Goal: Information Seeking & Learning: Learn about a topic

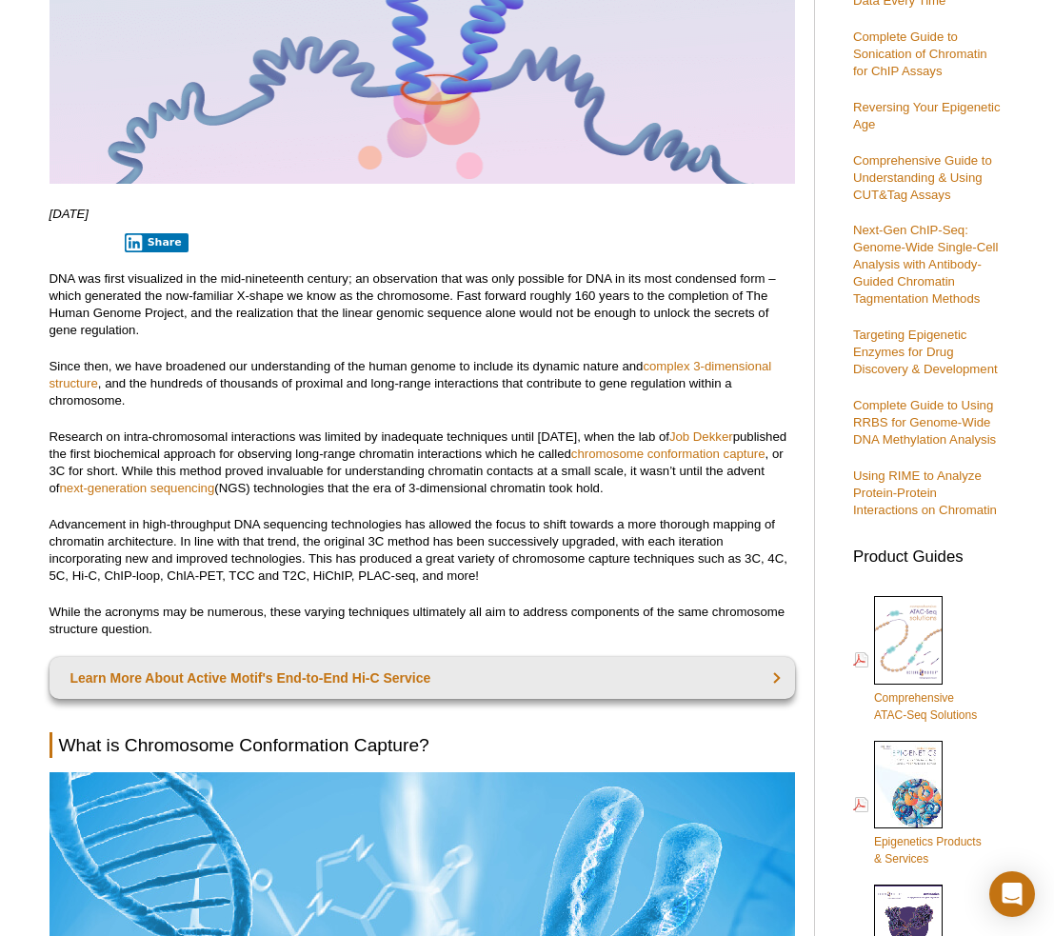
scroll to position [416, 0]
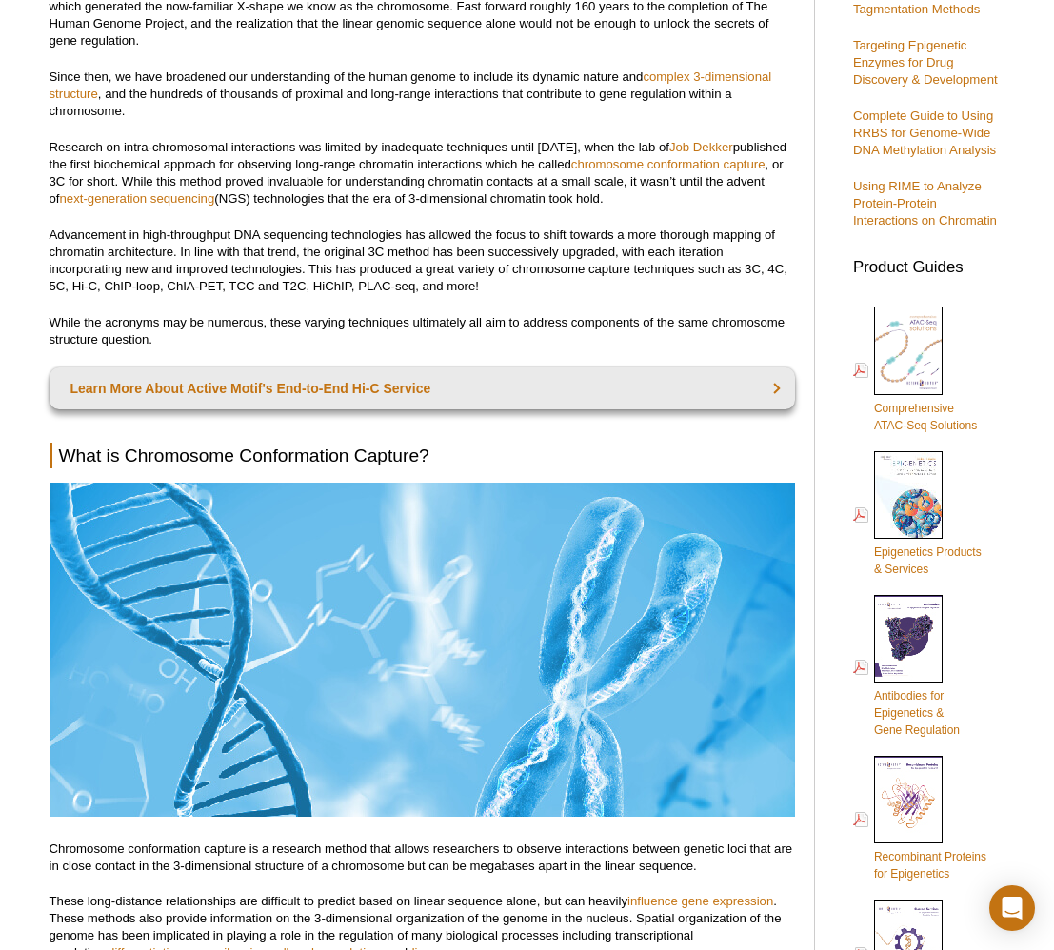
scroll to position [676, 0]
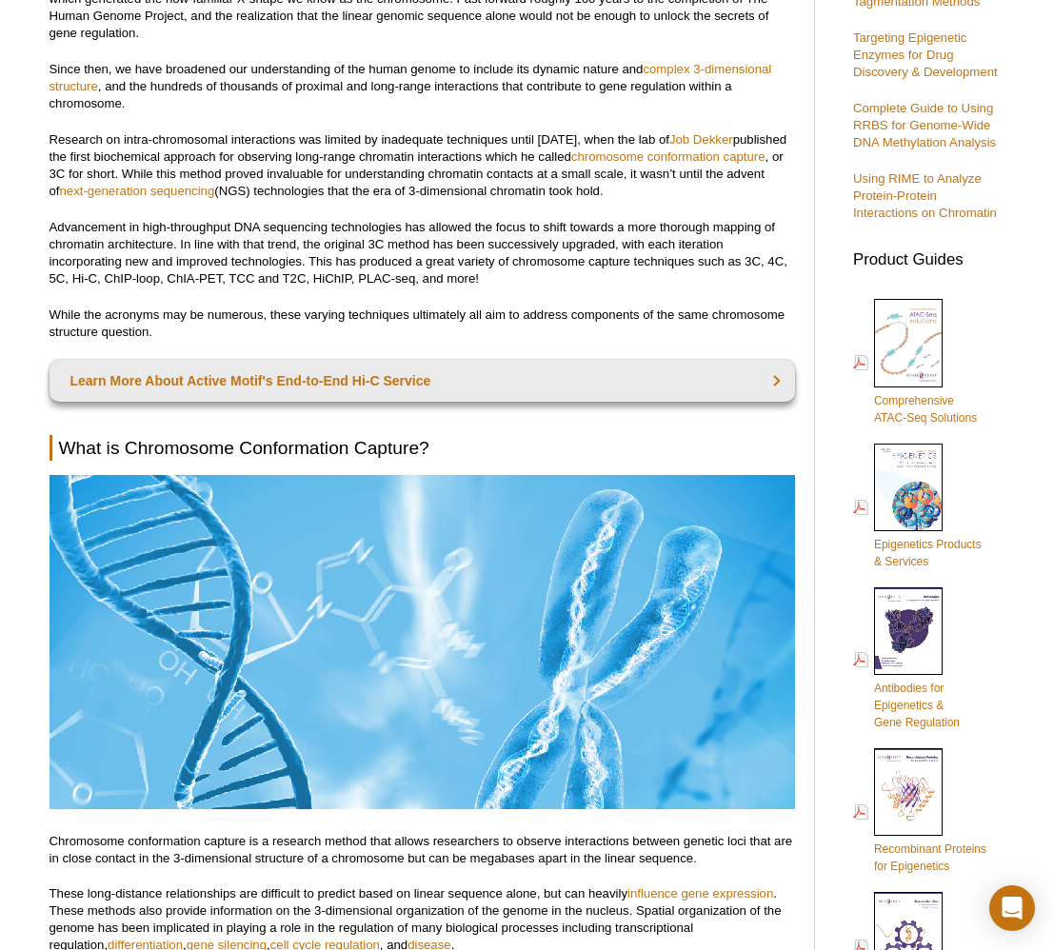
click at [448, 134] on p "Research on intra-chromosomal interactions was limited by inadequate techniques…" at bounding box center [422, 165] width 745 height 69
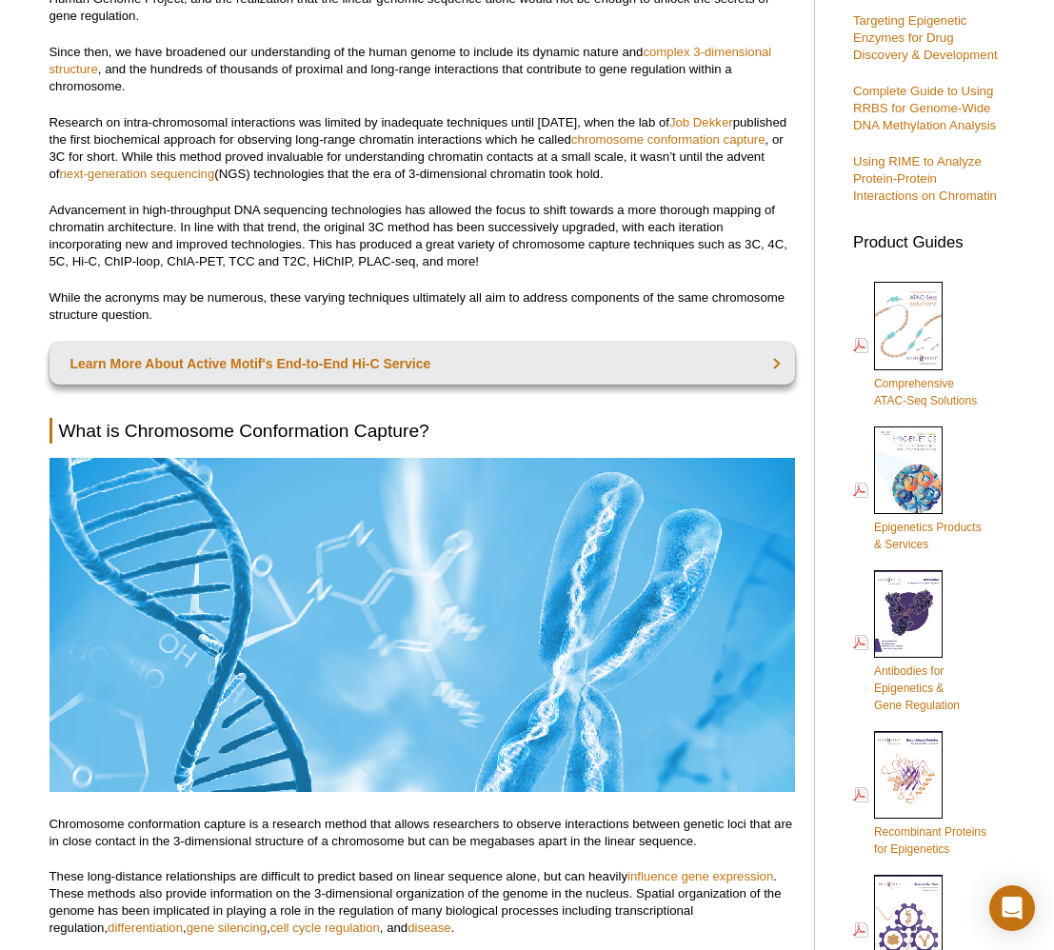
scroll to position [695, 0]
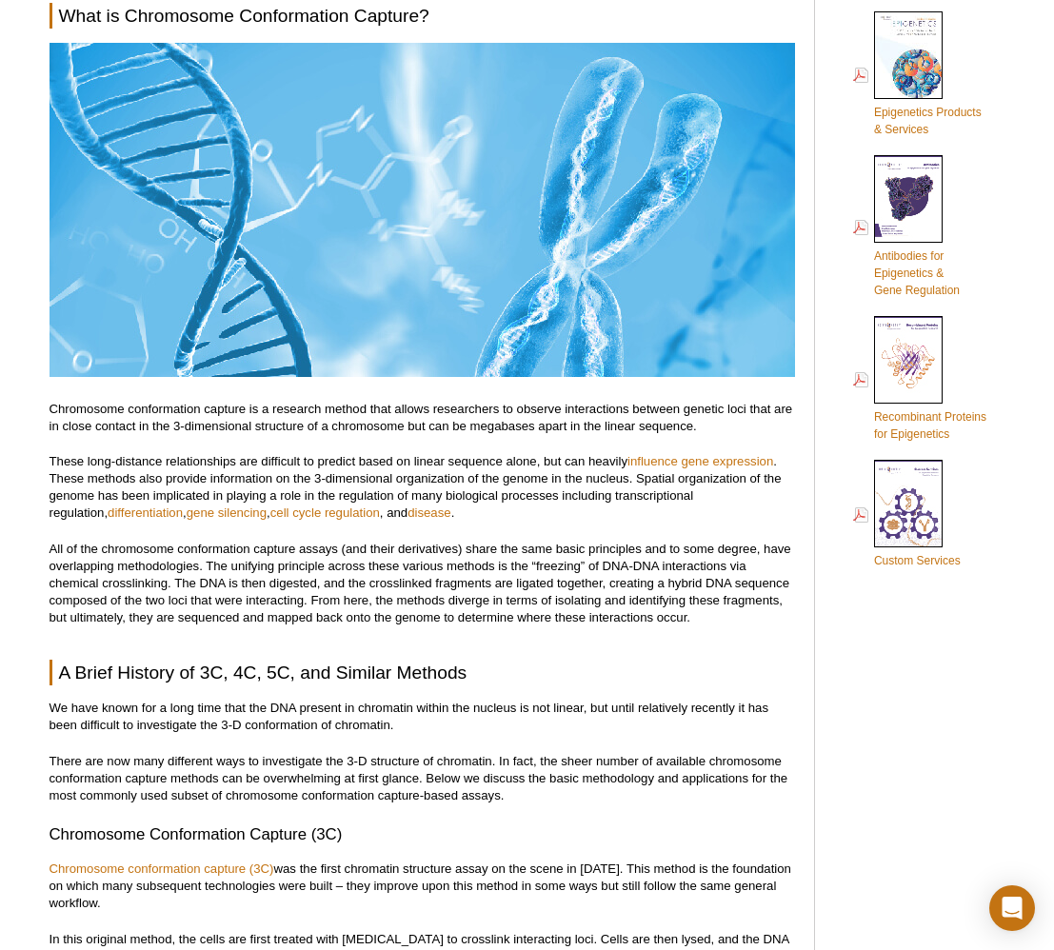
scroll to position [1288, 0]
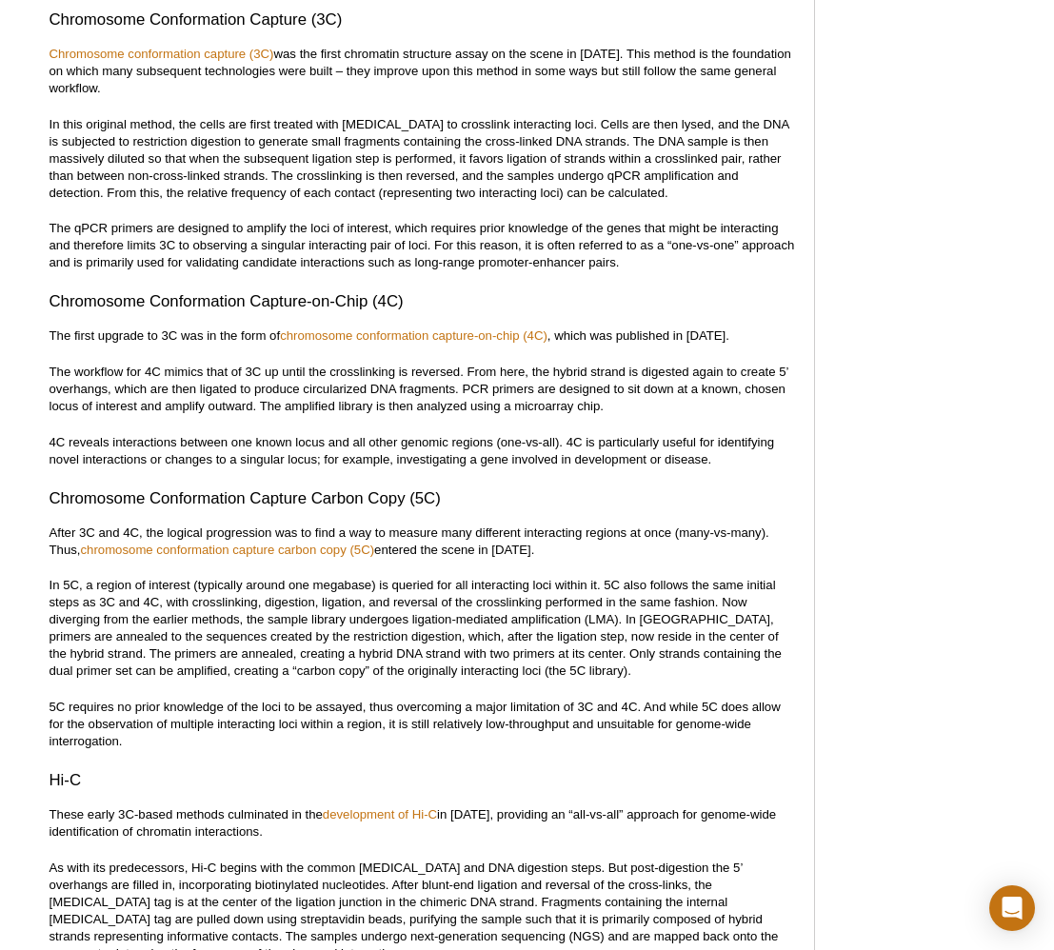
scroll to position [1929, 0]
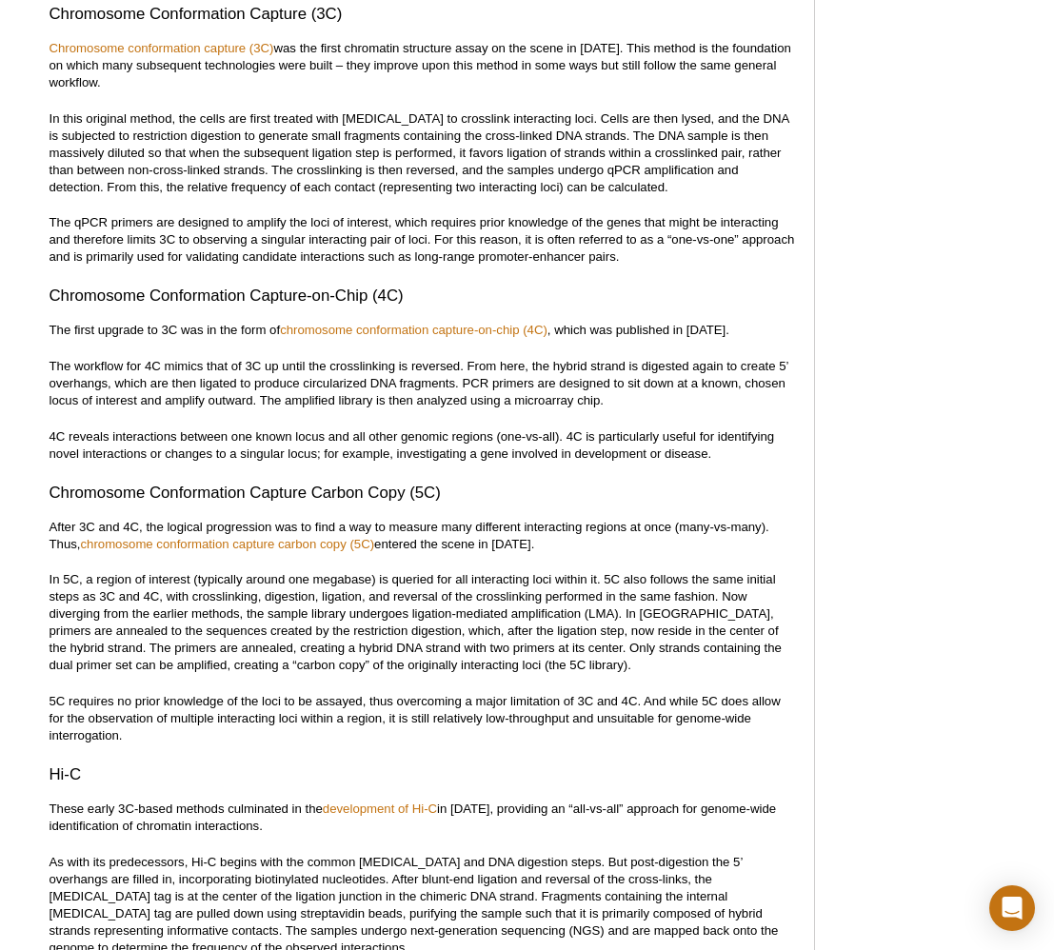
click at [531, 432] on p "4C reveals interactions between one known locus and all other genomic regions (…" at bounding box center [422, 445] width 745 height 34
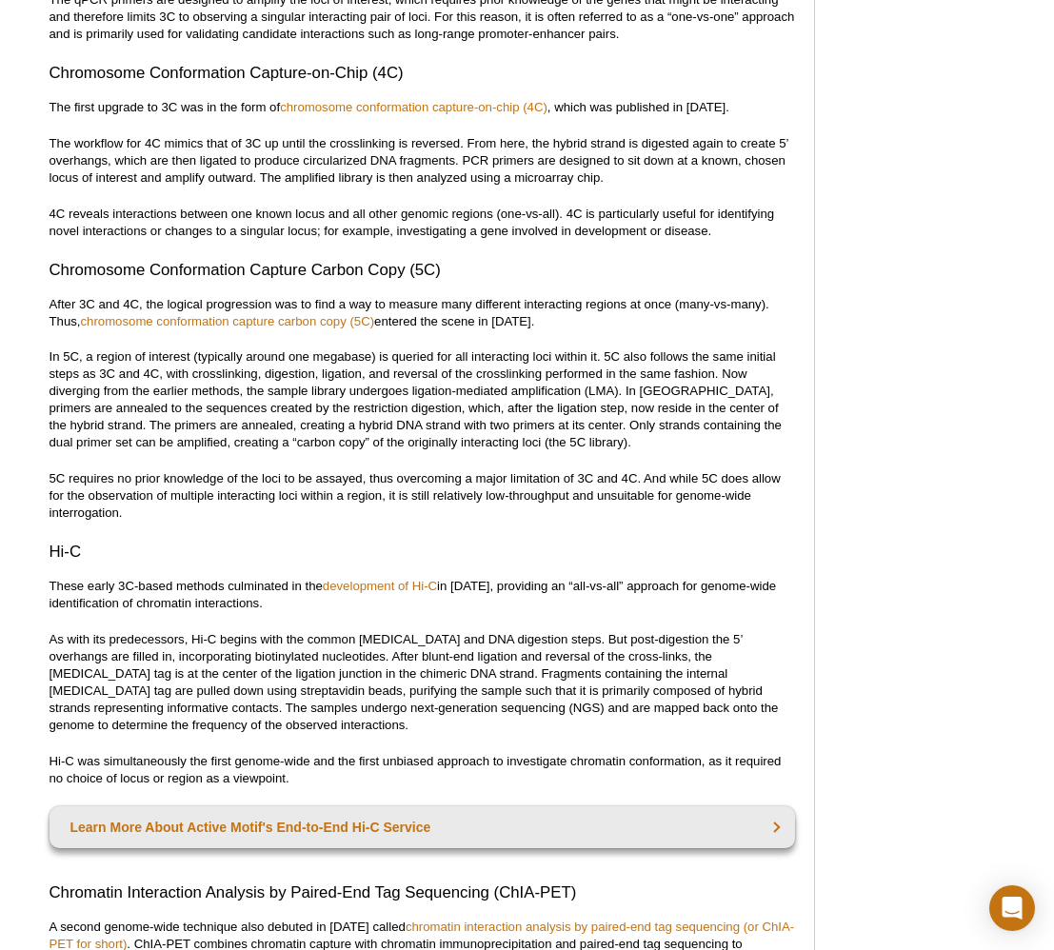
scroll to position [2170, 0]
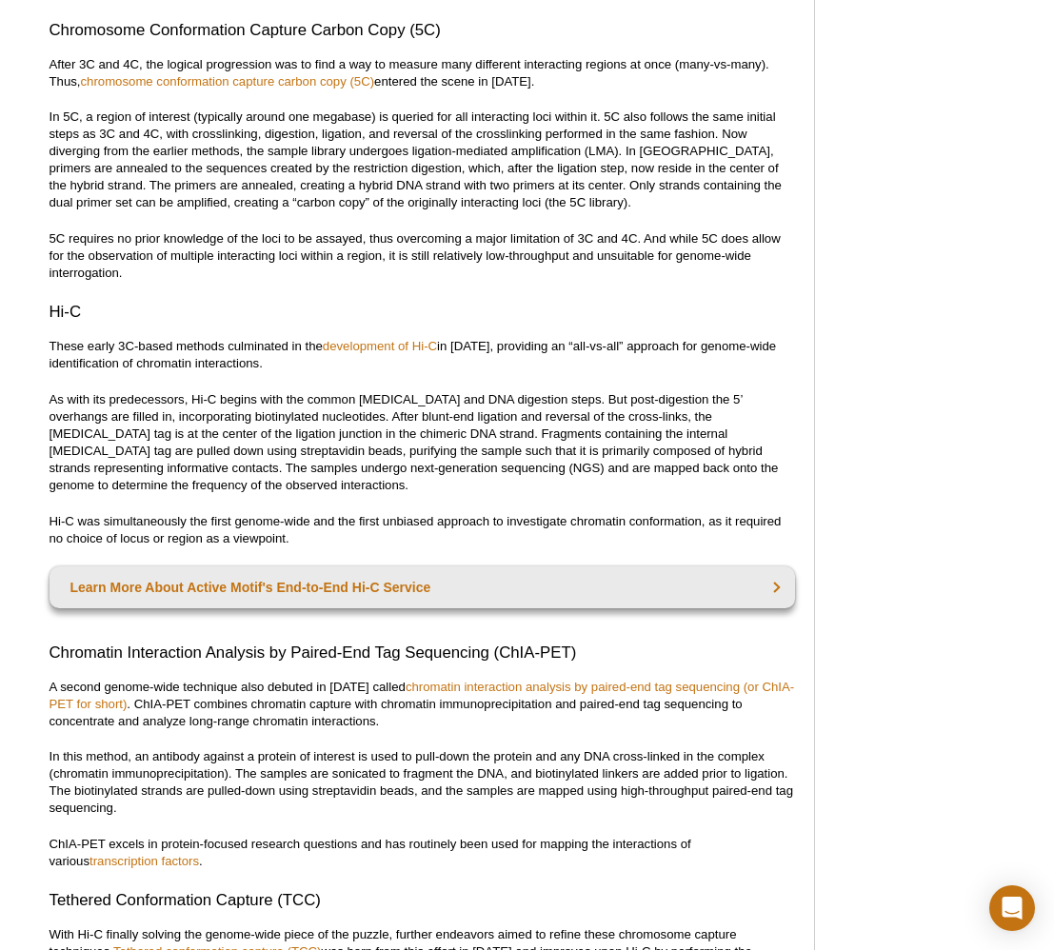
scroll to position [2541, 0]
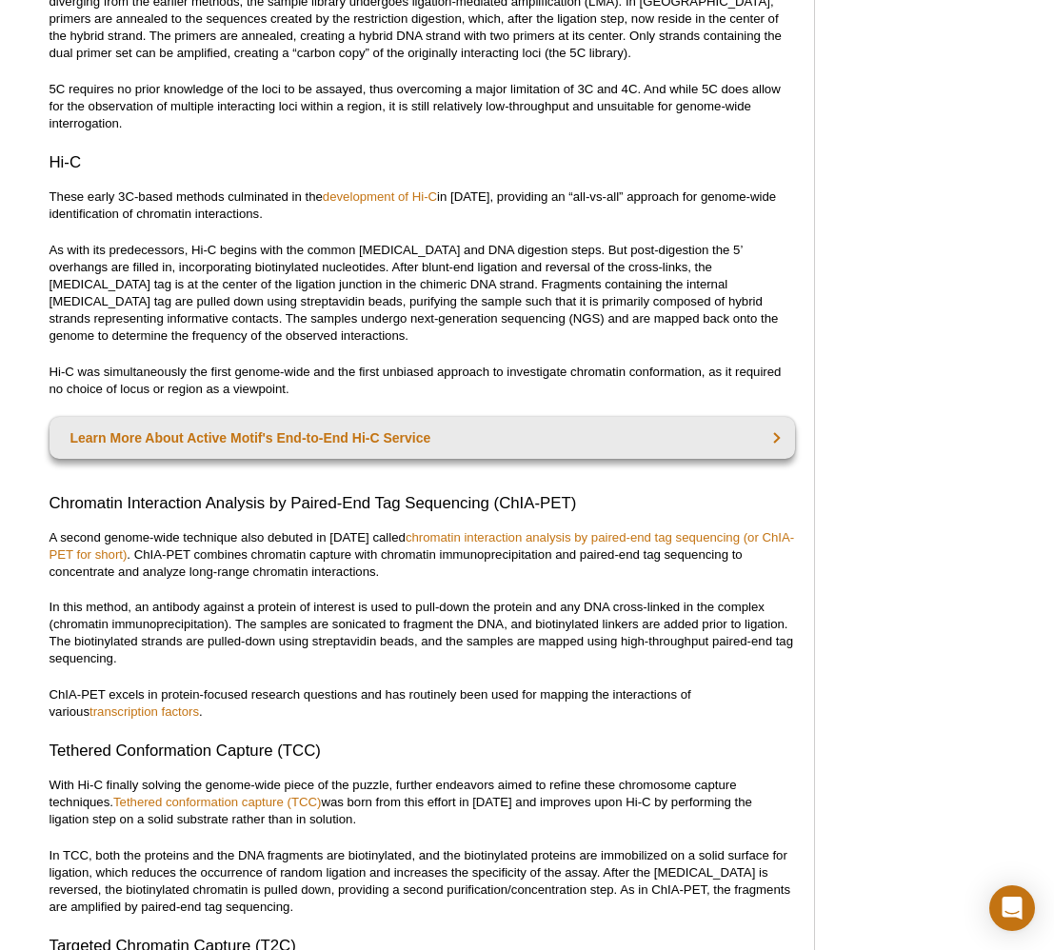
click at [203, 627] on p "In this method, an antibody against a protein of interest is used to pull-down …" at bounding box center [422, 633] width 745 height 69
click at [204, 619] on p "In this method, an antibody against a protein of interest is used to pull-down …" at bounding box center [422, 633] width 745 height 69
click at [392, 643] on p "In this method, an antibody against a protein of interest is used to pull-down …" at bounding box center [422, 633] width 745 height 69
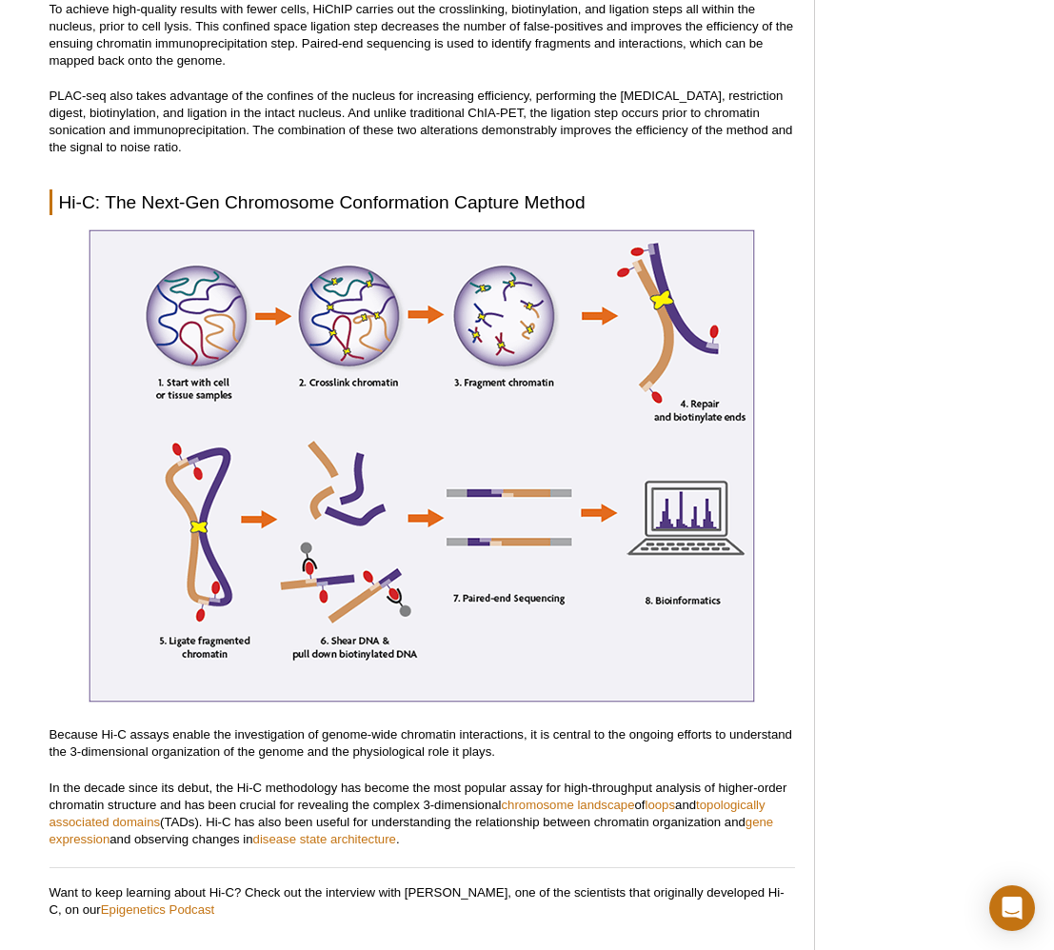
scroll to position [3826, 0]
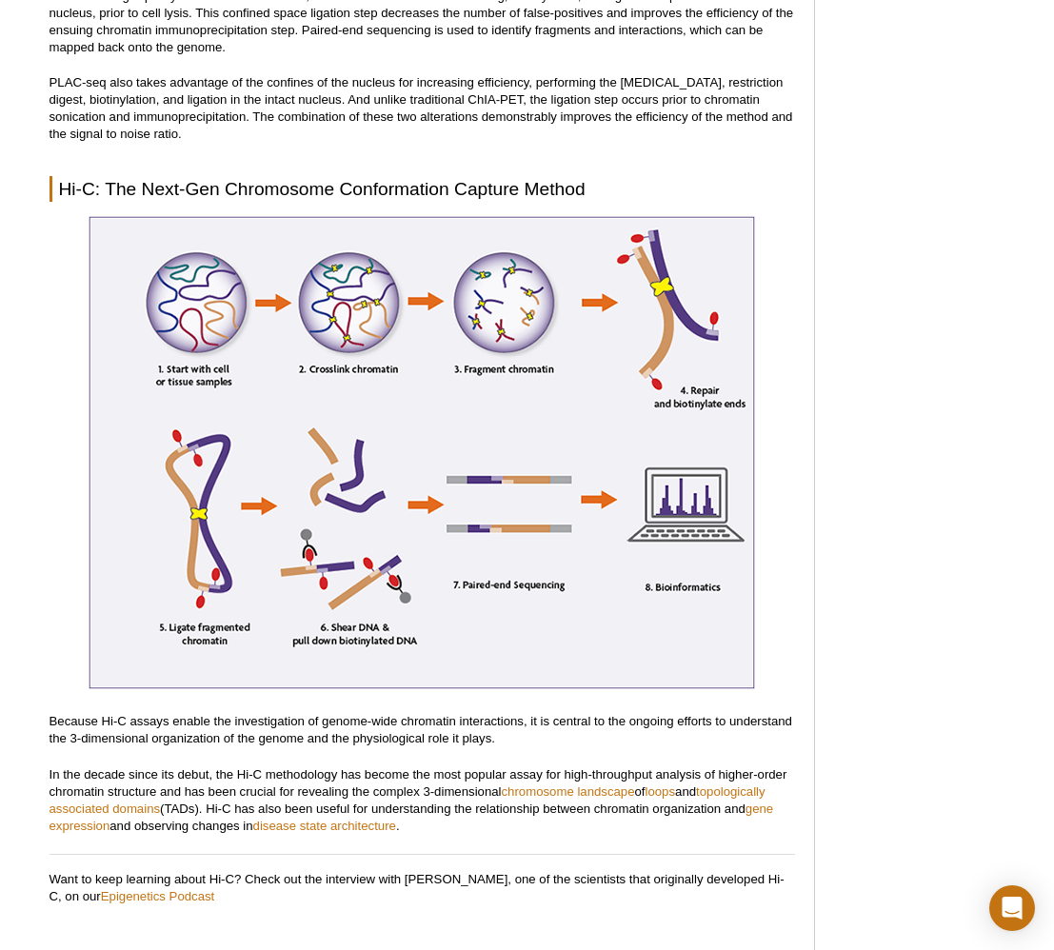
click at [453, 323] on img at bounding box center [422, 452] width 666 height 473
click at [462, 379] on img at bounding box center [422, 452] width 666 height 473
click at [462, 271] on img at bounding box center [422, 452] width 666 height 473
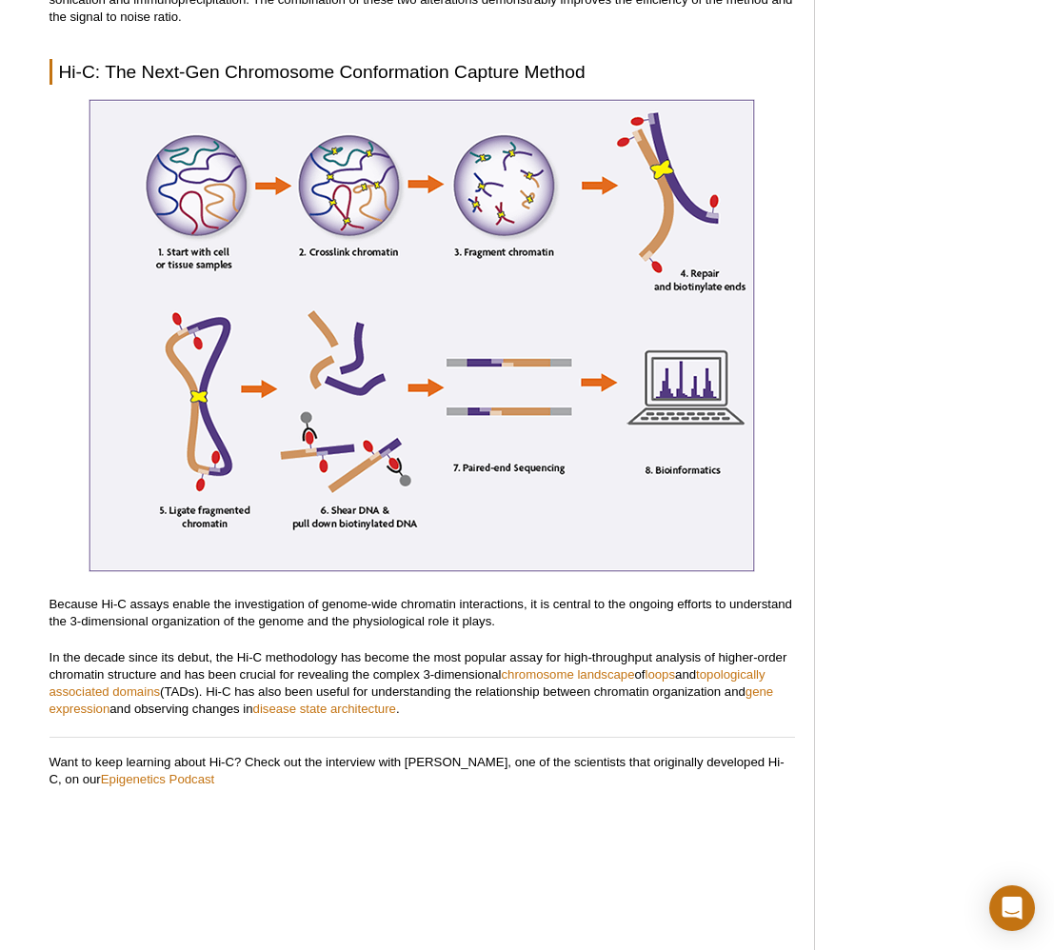
scroll to position [3939, 0]
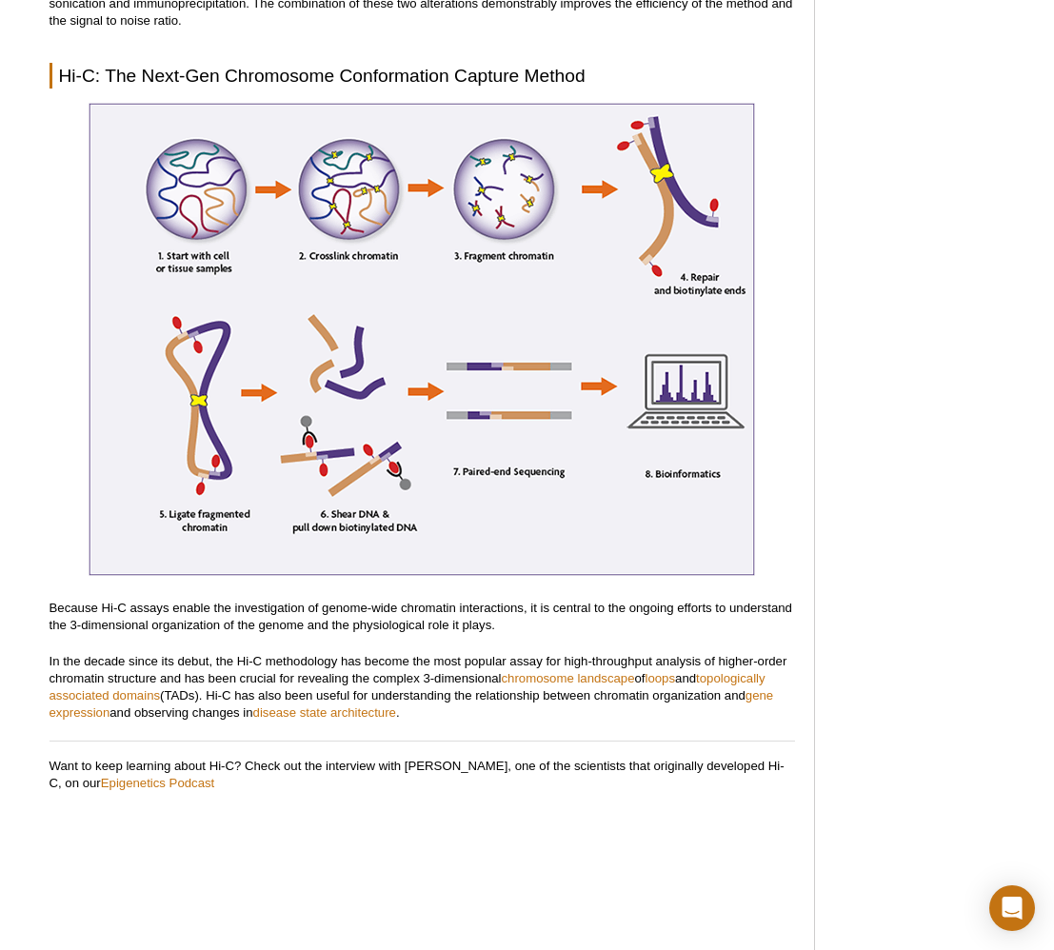
click at [427, 678] on p "In the decade since its debut, the Hi-C methodology has become the most popular…" at bounding box center [422, 687] width 745 height 69
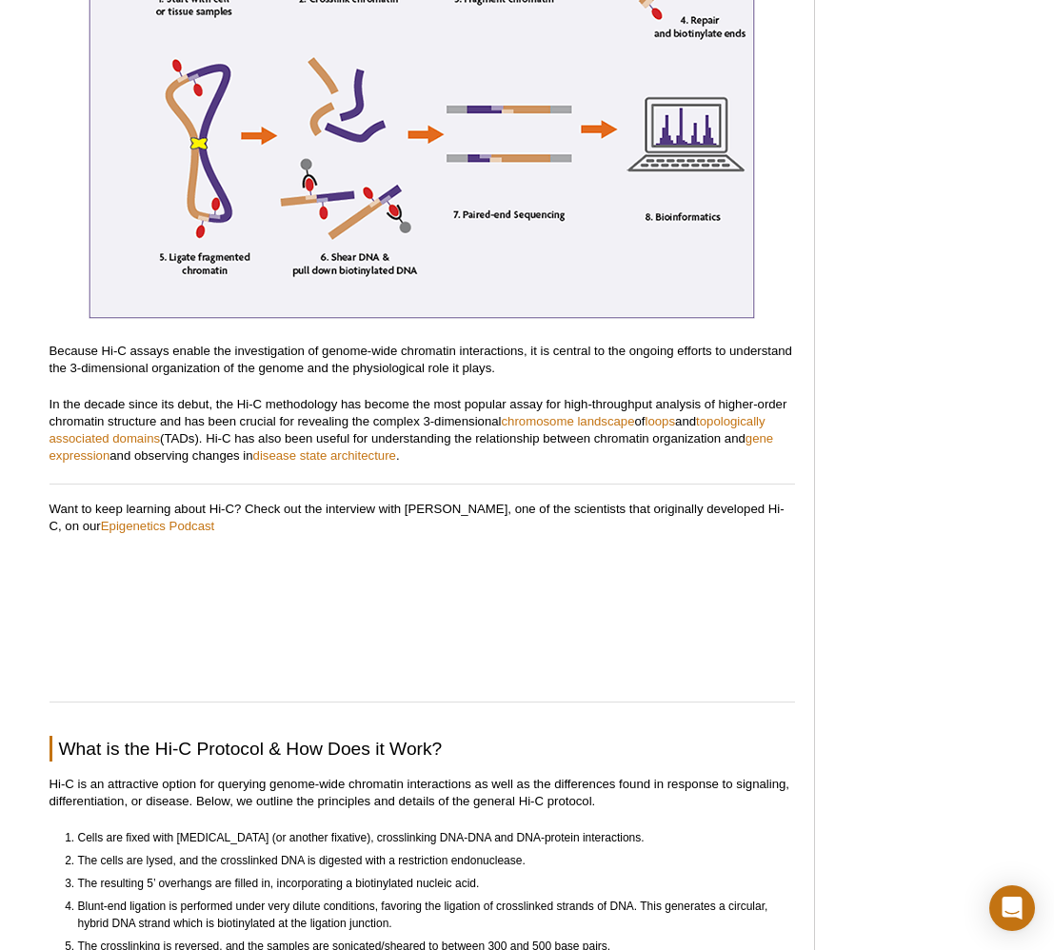
scroll to position [4221, 0]
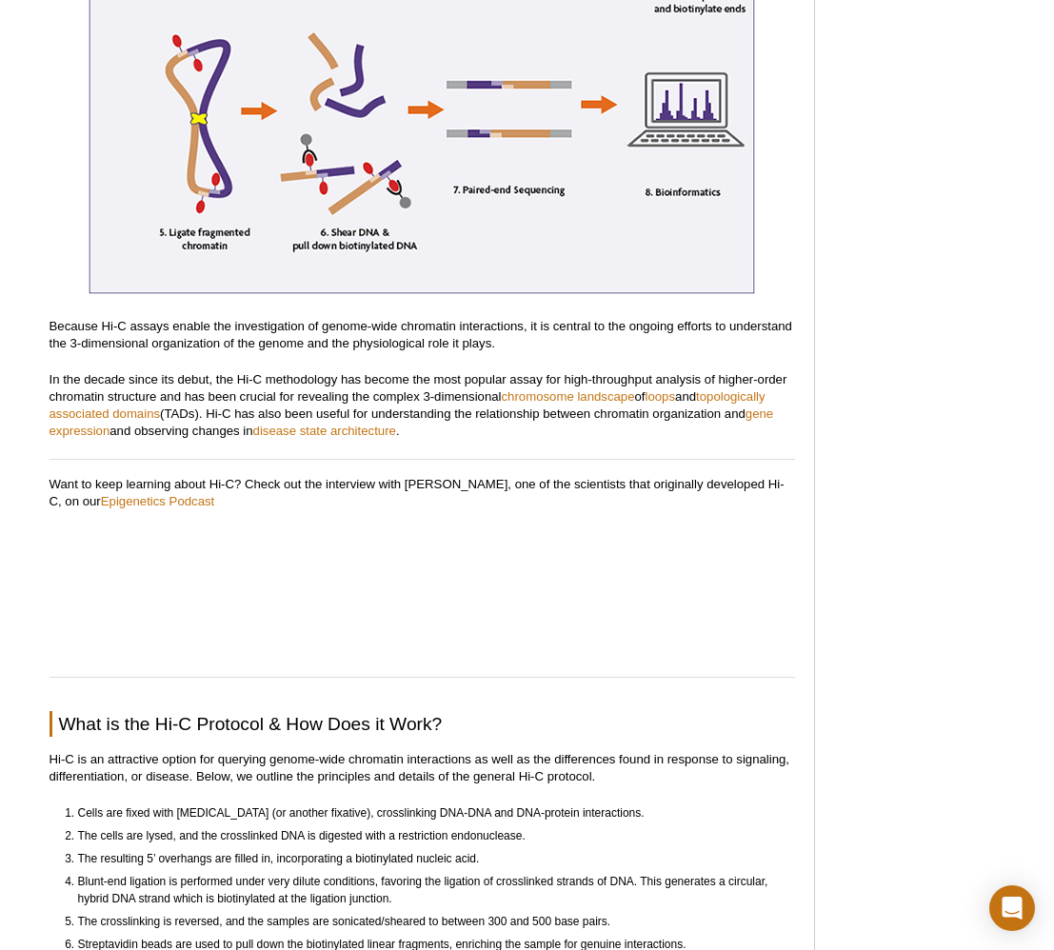
click at [408, 378] on p "In the decade since its debut, the Hi-C methodology has become the most popular…" at bounding box center [422, 405] width 745 height 69
click at [421, 387] on p "In the decade since its debut, the Hi-C methodology has become the most popular…" at bounding box center [422, 405] width 745 height 69
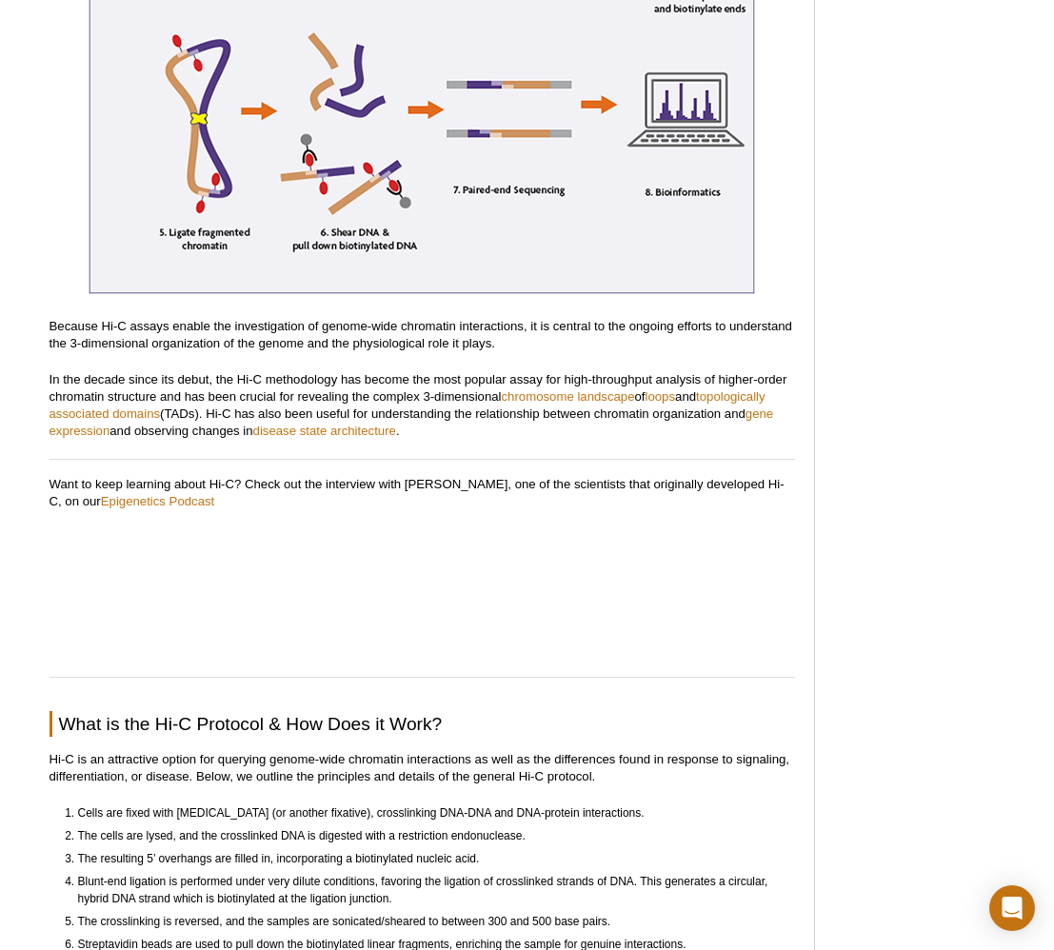
click at [370, 389] on p "In the decade since its debut, the Hi-C methodology has become the most popular…" at bounding box center [422, 405] width 745 height 69
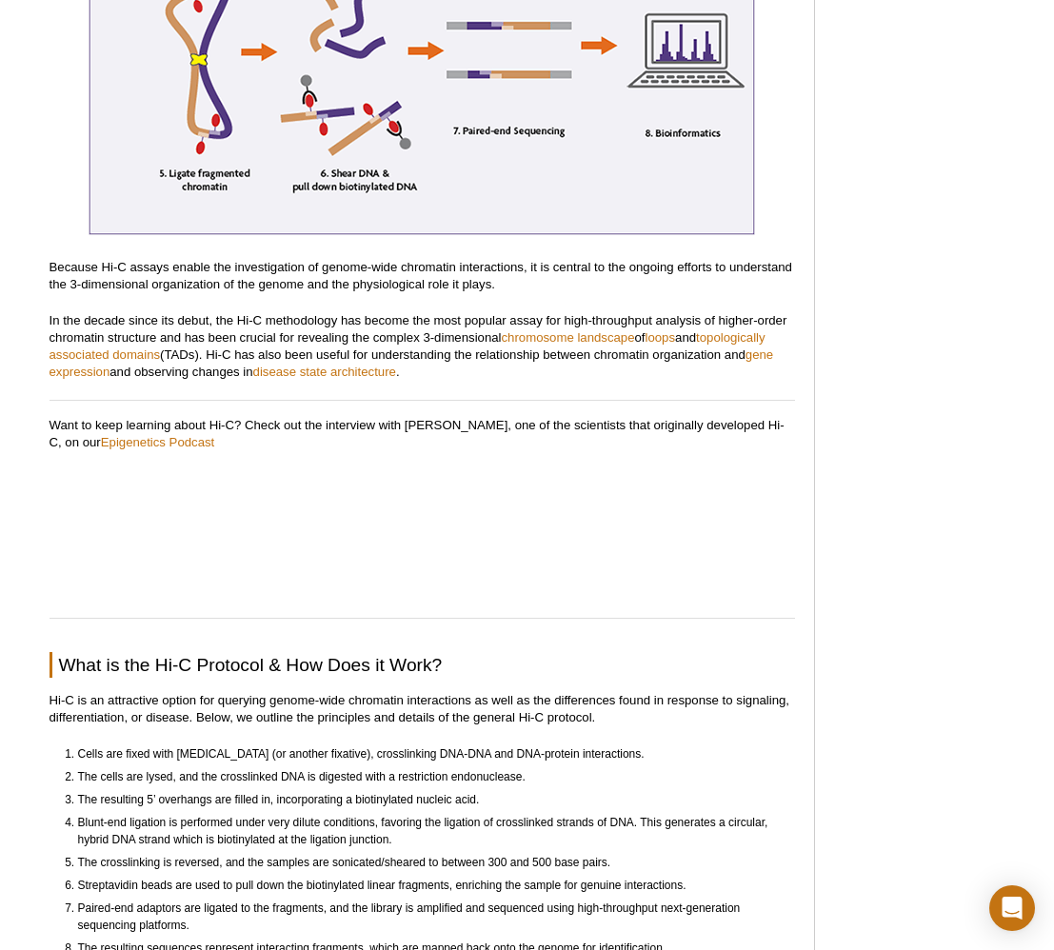
scroll to position [4319, 0]
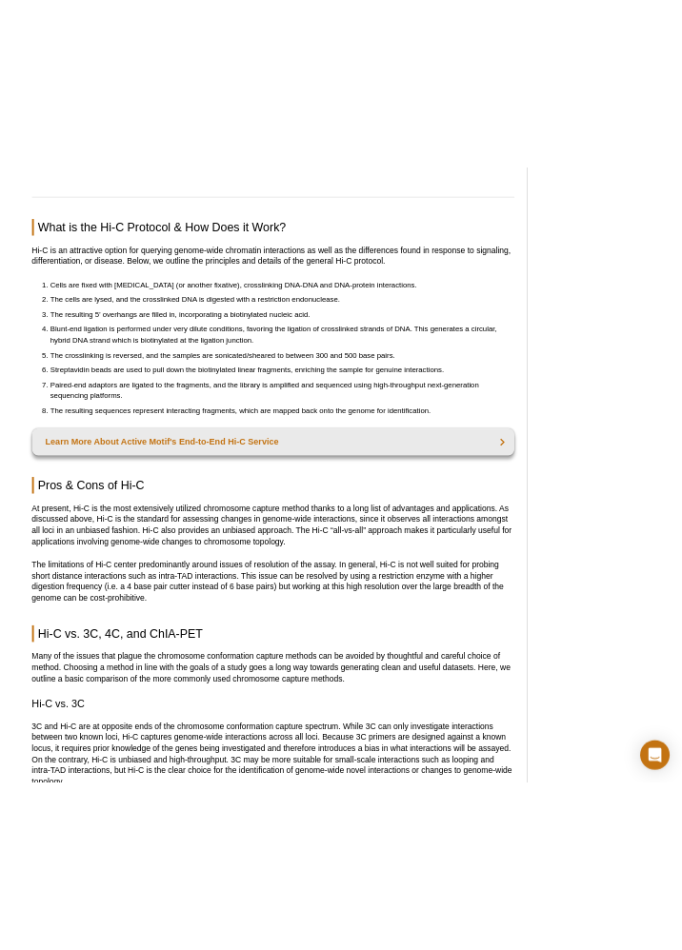
scroll to position [4847, 0]
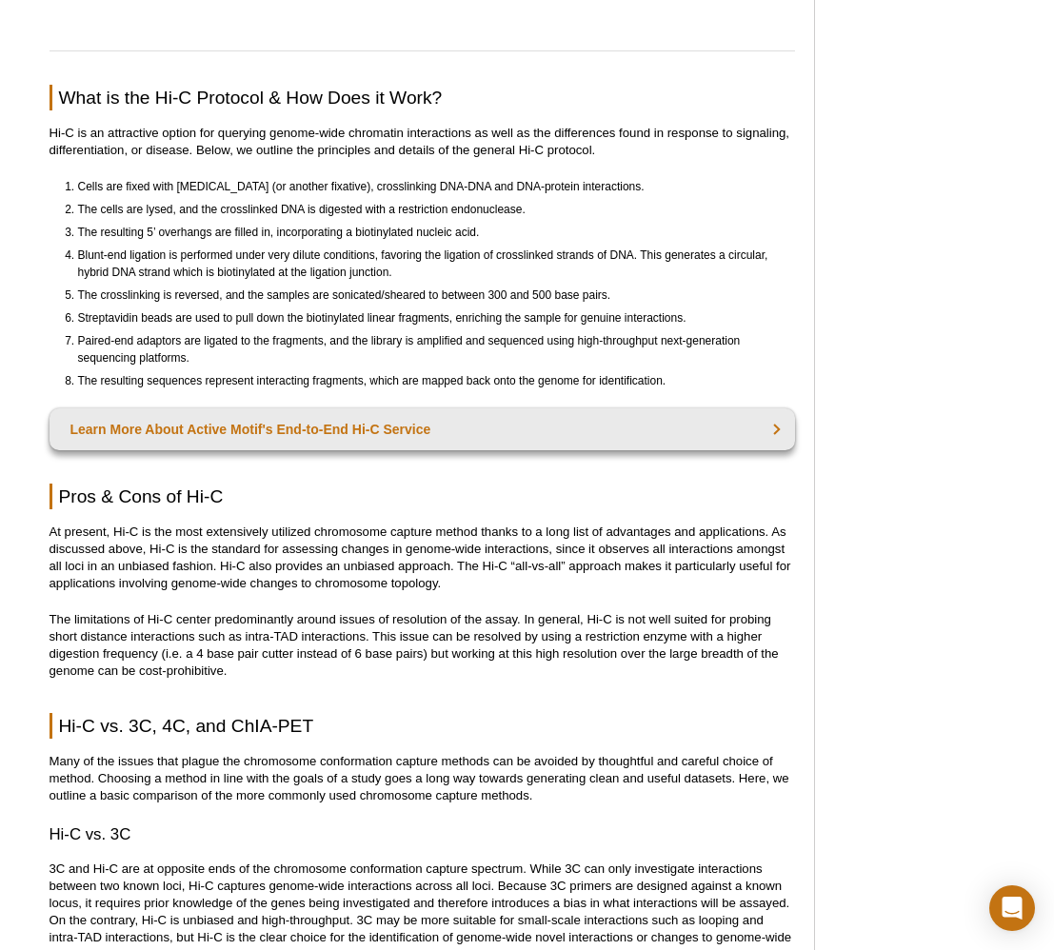
click at [295, 294] on li "The crosslinking is reversed, and the samples are sonicated/sheared to between …" at bounding box center [428, 295] width 700 height 17
click at [348, 227] on li "The resulting 5’ overhangs are filled in, incorporating a biotinylated nucleic …" at bounding box center [428, 232] width 700 height 17
select select "[GEOGRAPHIC_DATA]"
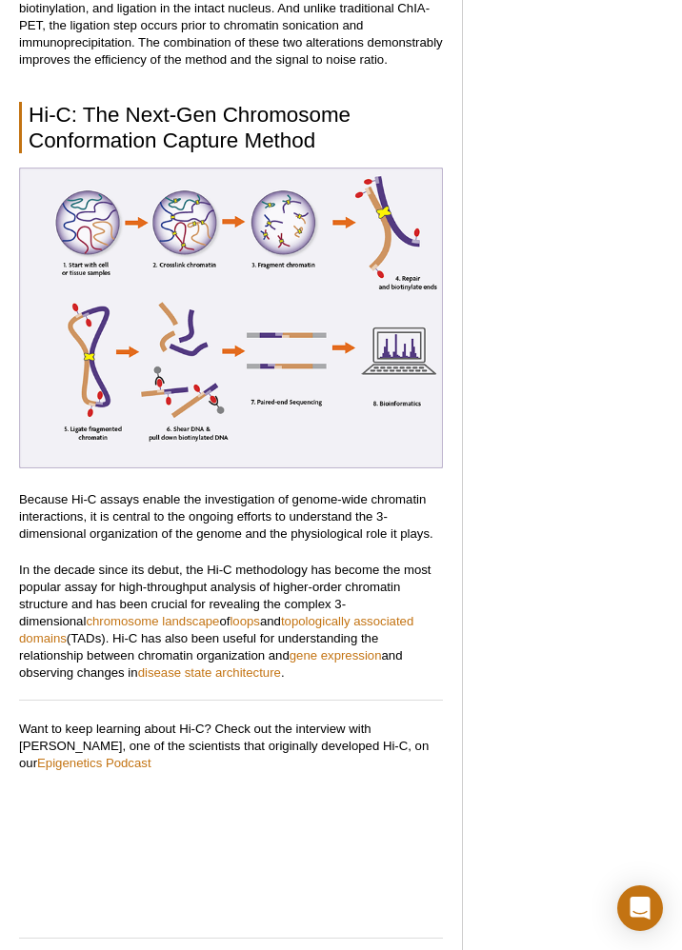
click at [274, 229] on img at bounding box center [231, 318] width 424 height 301
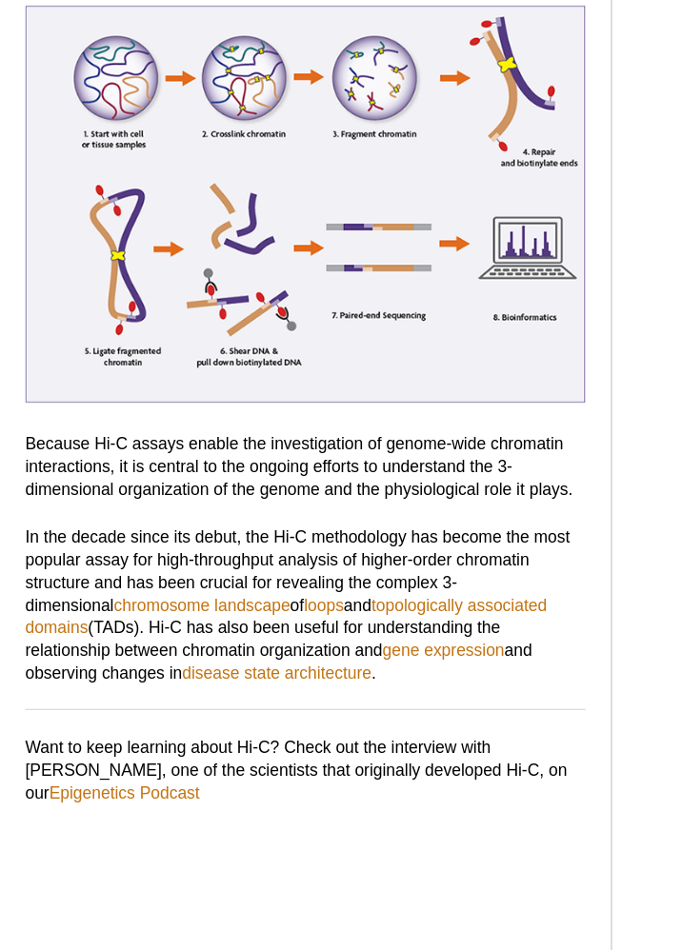
click at [354, 597] on p "In the decade since its debut, the Hi-C methodology has become the most popular…" at bounding box center [231, 622] width 424 height 120
click at [366, 597] on p "In the decade since its debut, the Hi-C methodology has become the most popular…" at bounding box center [231, 622] width 424 height 120
